Goal: Navigation & Orientation: Go to known website

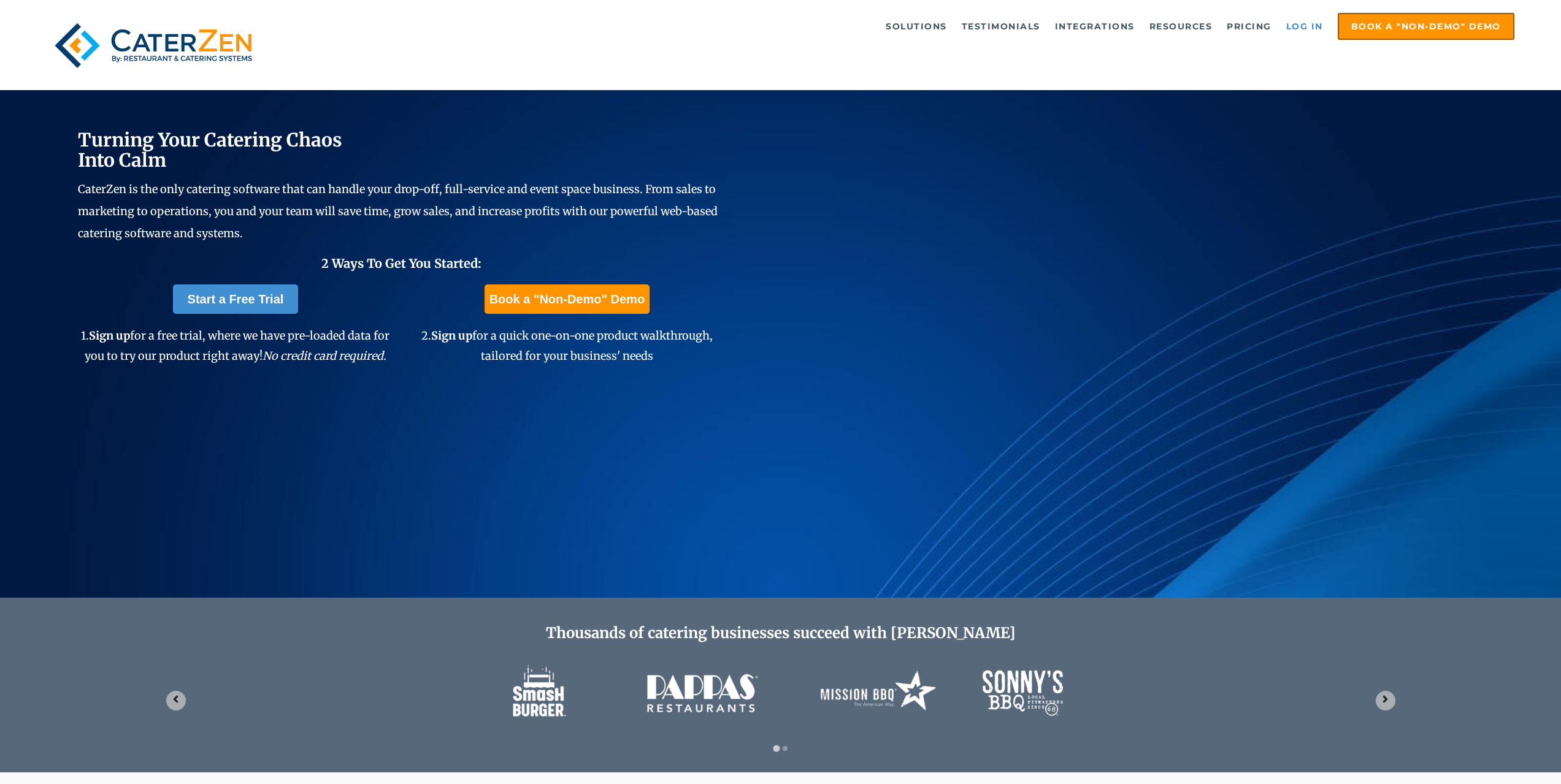
click at [1294, 29] on link "Log in" at bounding box center [1305, 27] width 49 height 25
click at [197, 42] on img at bounding box center [153, 46] width 213 height 65
